Goal: Transaction & Acquisition: Purchase product/service

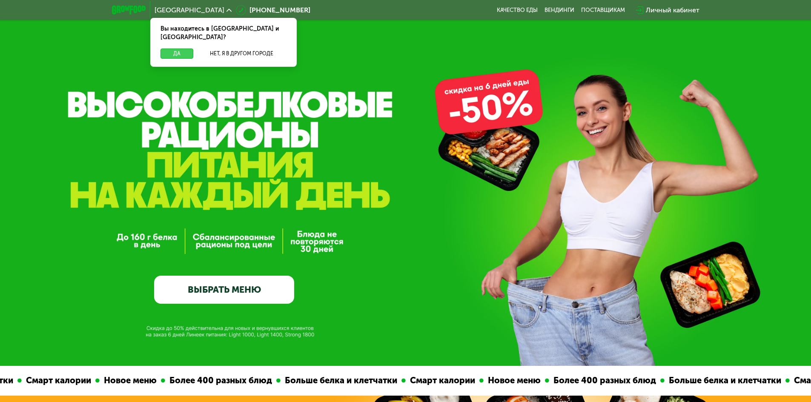
click at [192, 49] on button "Да" at bounding box center [177, 54] width 33 height 10
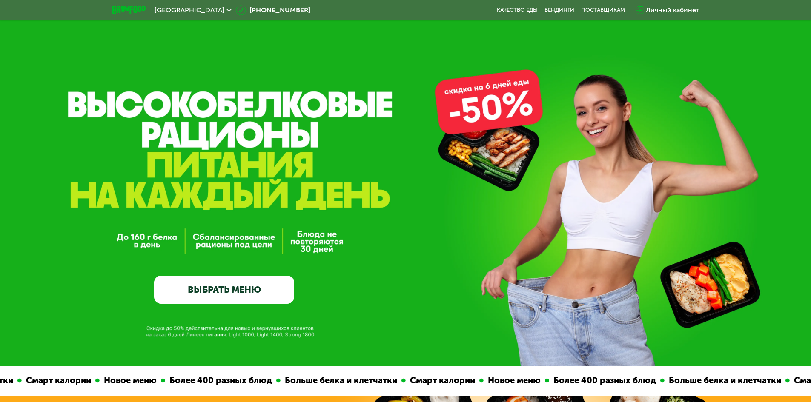
click at [236, 292] on link "ВЫБРАТЬ МЕНЮ" at bounding box center [224, 290] width 140 height 28
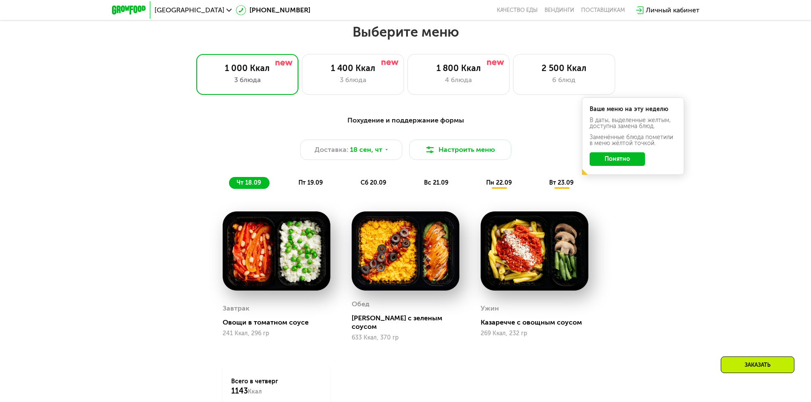
scroll to position [706, 0]
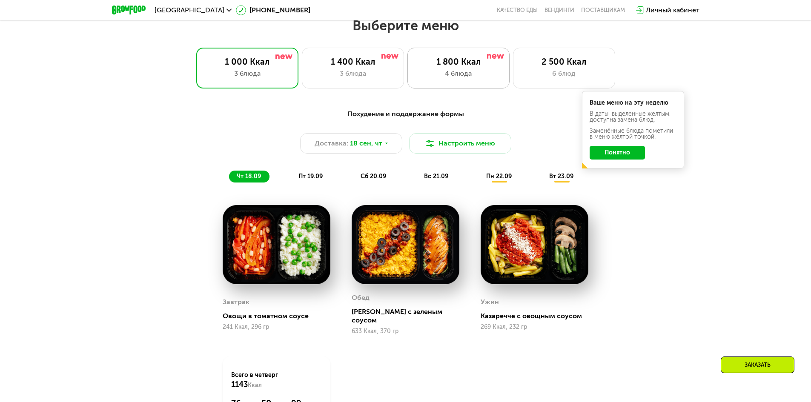
click at [462, 83] on div "1 800 Ккал 4 блюда" at bounding box center [458, 68] width 102 height 41
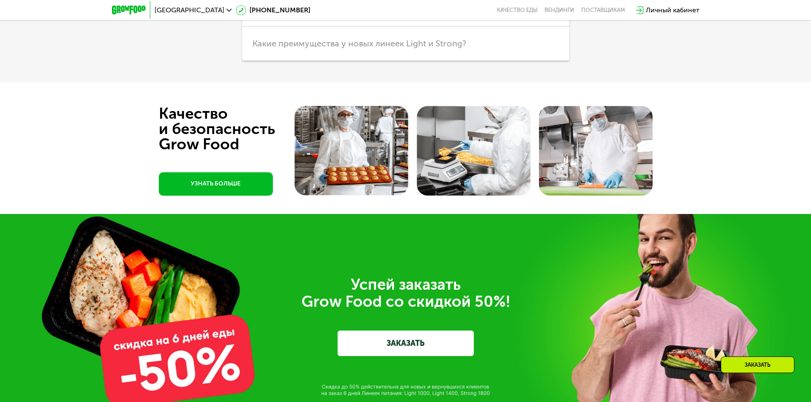
scroll to position [2585, 0]
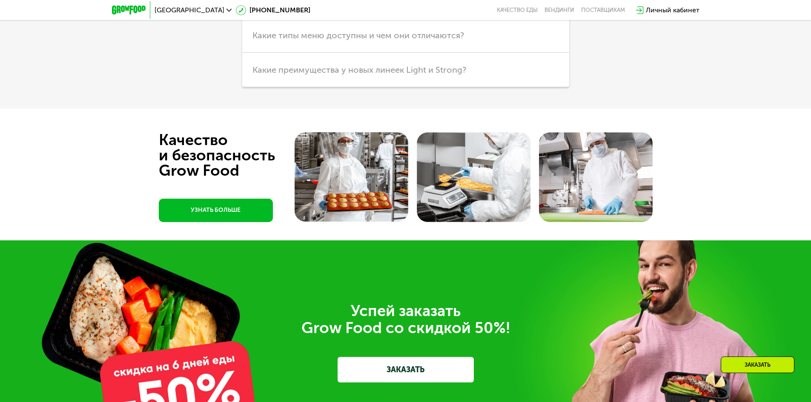
drag, startPoint x: 166, startPoint y: 290, endPoint x: 160, endPoint y: 261, distance: 29.6
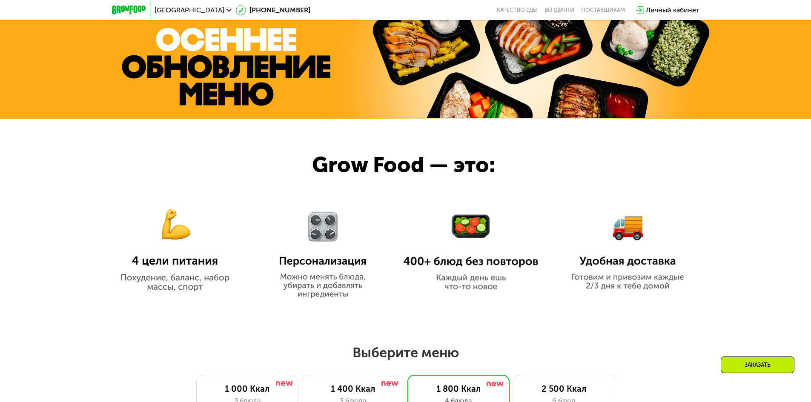
scroll to position [0, 0]
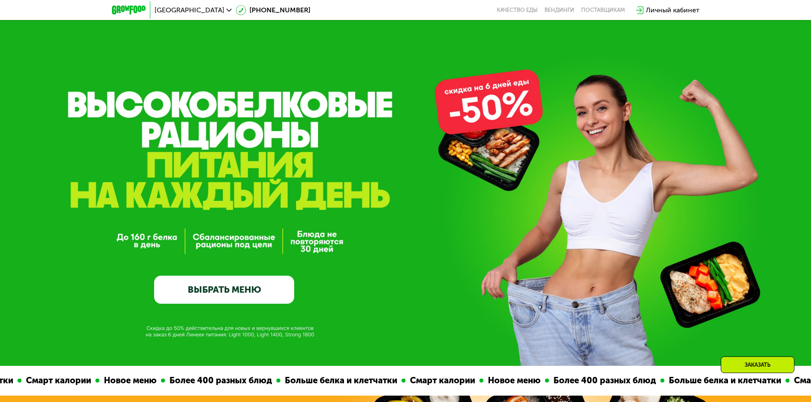
drag, startPoint x: 98, startPoint y: 256, endPoint x: 107, endPoint y: 104, distance: 152.7
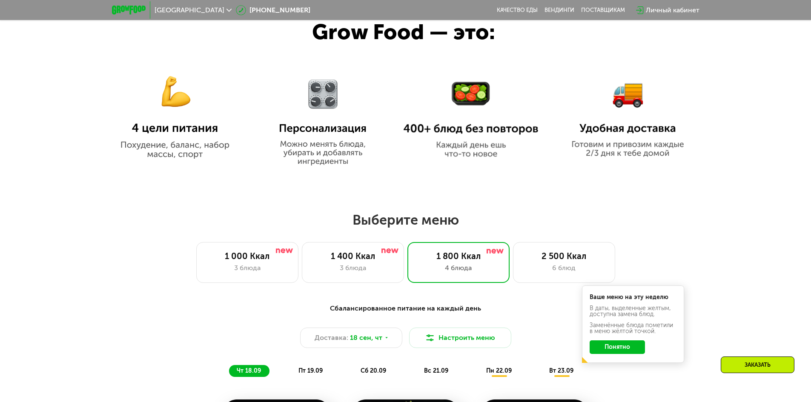
scroll to position [639, 0]
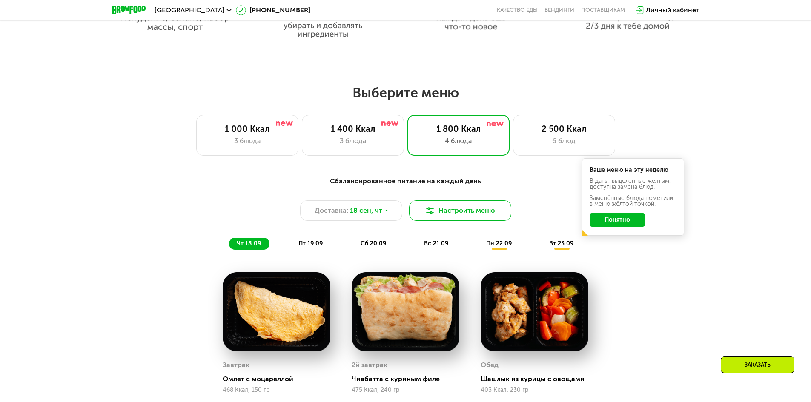
click at [444, 212] on button "Настроить меню" at bounding box center [460, 211] width 102 height 20
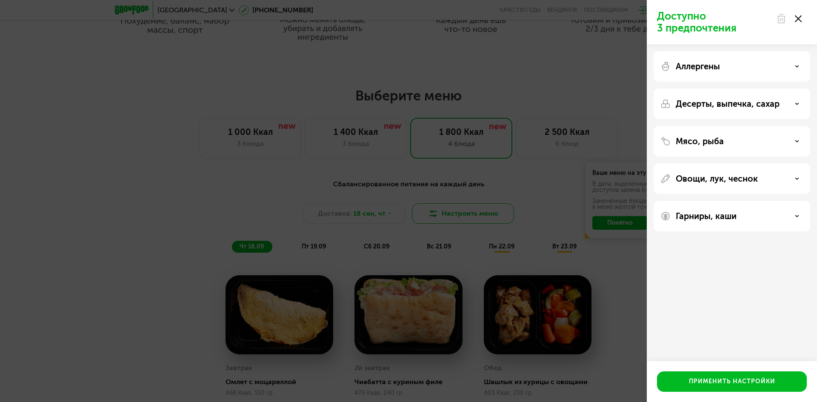
click at [444, 212] on div "Доступно 3 предпочтения Аллергены Десерты, выпечка, сахар Мясо, рыба Овощи, лук…" at bounding box center [408, 201] width 817 height 402
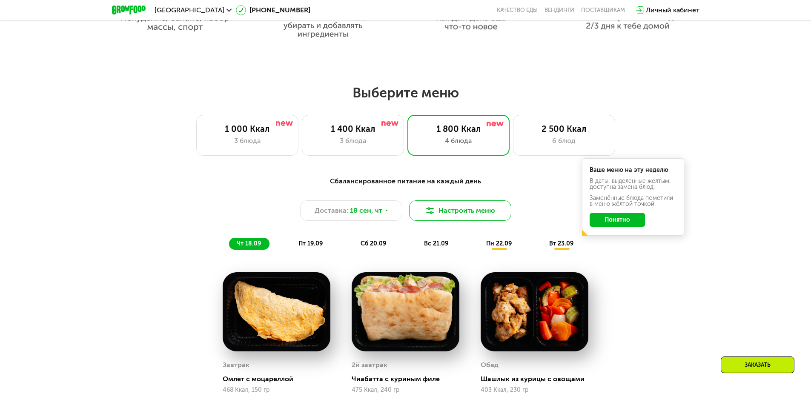
click at [444, 212] on button "Настроить меню" at bounding box center [460, 211] width 102 height 20
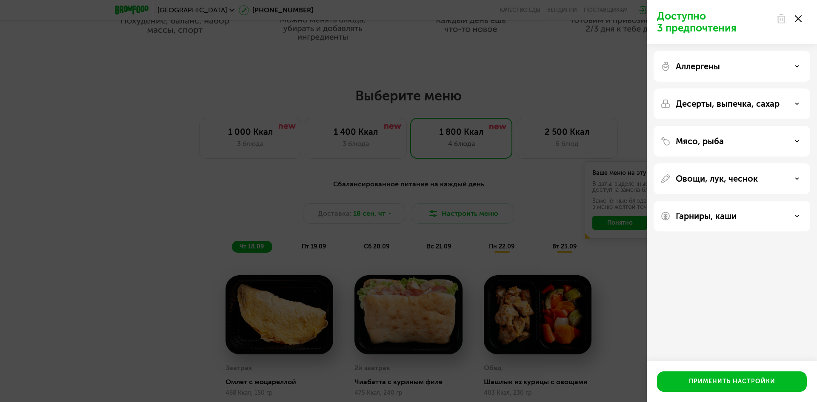
click at [734, 178] on p "Овощи, лук, чеснок" at bounding box center [717, 179] width 82 height 10
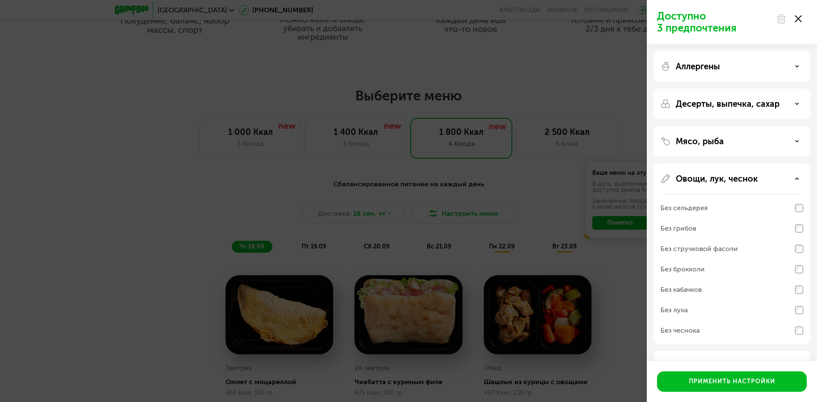
click at [733, 179] on p "Овощи, лук, чеснок" at bounding box center [717, 179] width 82 height 10
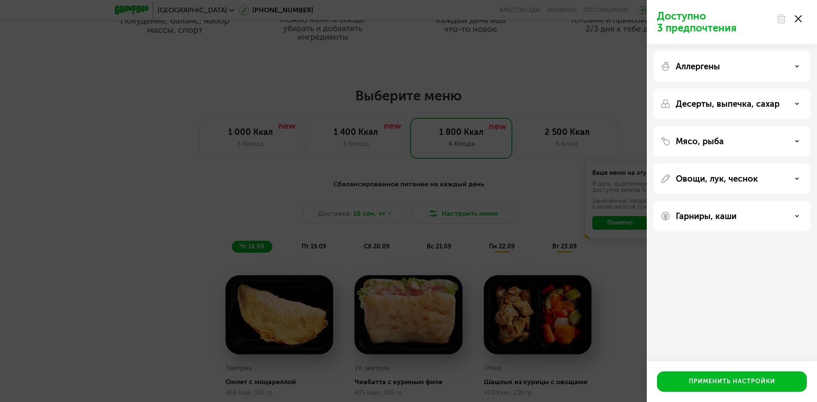
click at [728, 138] on div "Мясо, рыба" at bounding box center [732, 141] width 143 height 10
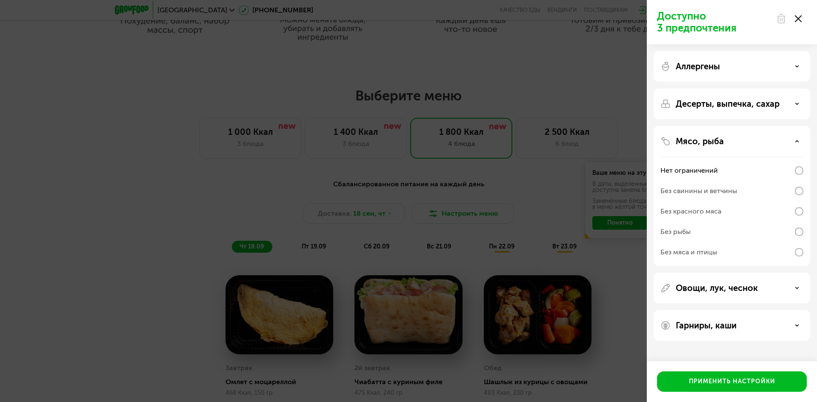
click at [728, 138] on div "Мясо, рыба" at bounding box center [732, 141] width 143 height 10
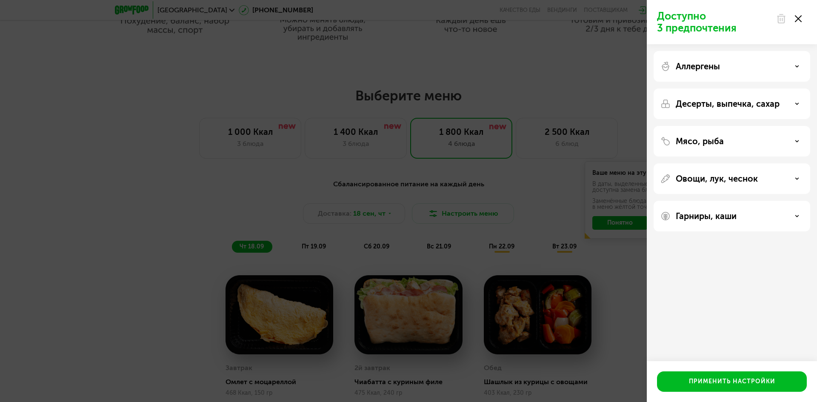
click at [719, 108] on p "Десерты, выпечка, сахар" at bounding box center [728, 104] width 104 height 10
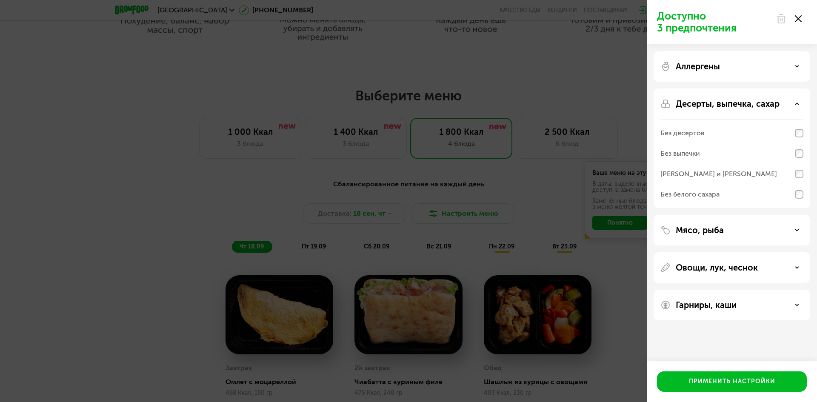
click at [719, 108] on p "Десерты, выпечка, сахар" at bounding box center [728, 104] width 104 height 10
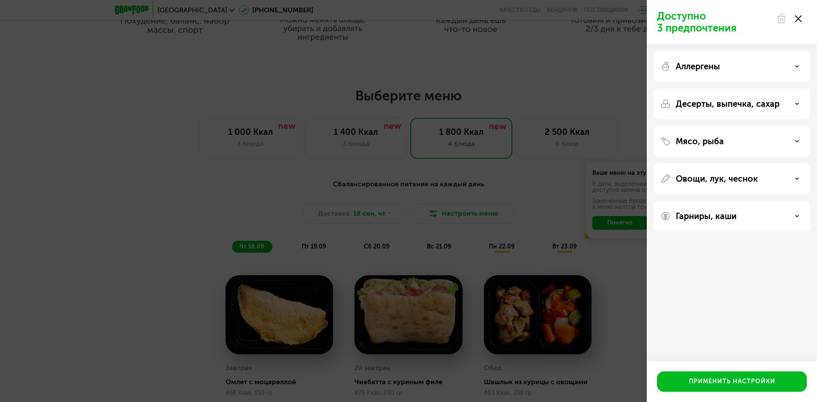
click at [712, 70] on p "Аллергены" at bounding box center [698, 66] width 44 height 10
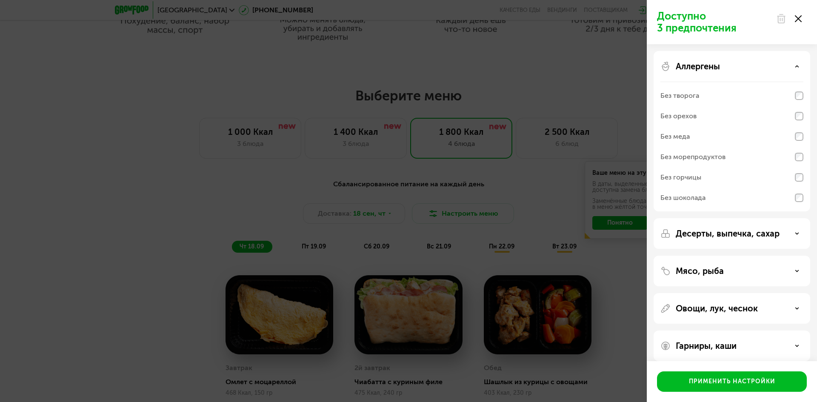
click at [712, 70] on p "Аллергены" at bounding box center [698, 66] width 44 height 10
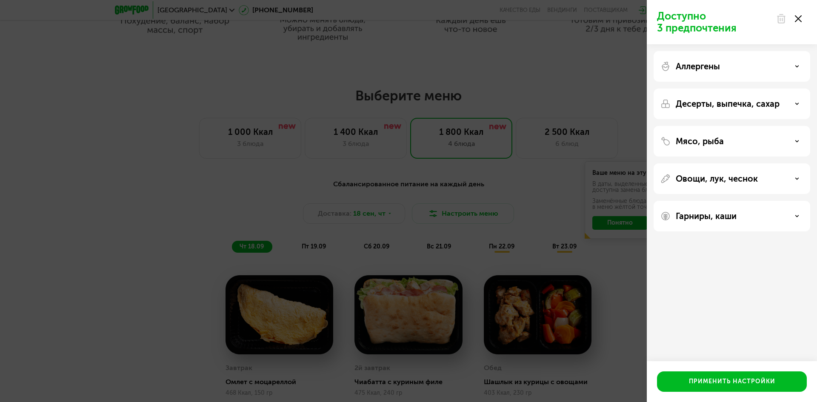
click at [589, 246] on div "Доступно 3 предпочтения Аллергены Десерты, выпечка, сахар Мясо, рыба Овощи, лук…" at bounding box center [408, 201] width 817 height 402
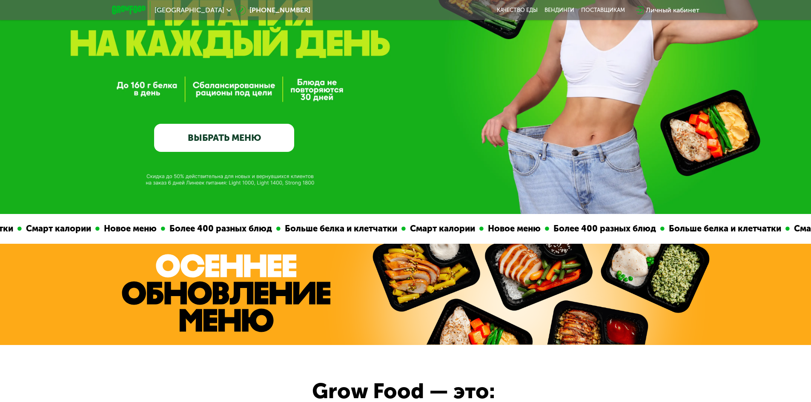
scroll to position [341, 0]
